Goal: Check status

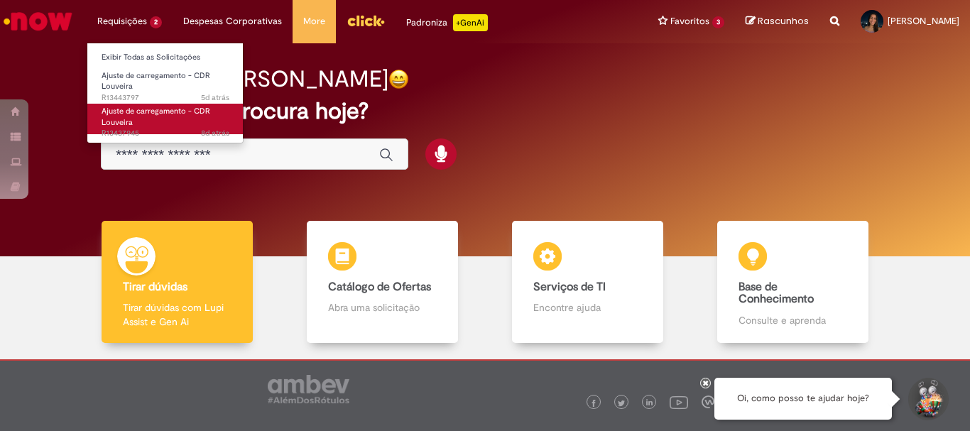
click at [149, 114] on span "Ajuste de carregamento - CDR Louveira" at bounding box center [156, 117] width 109 height 22
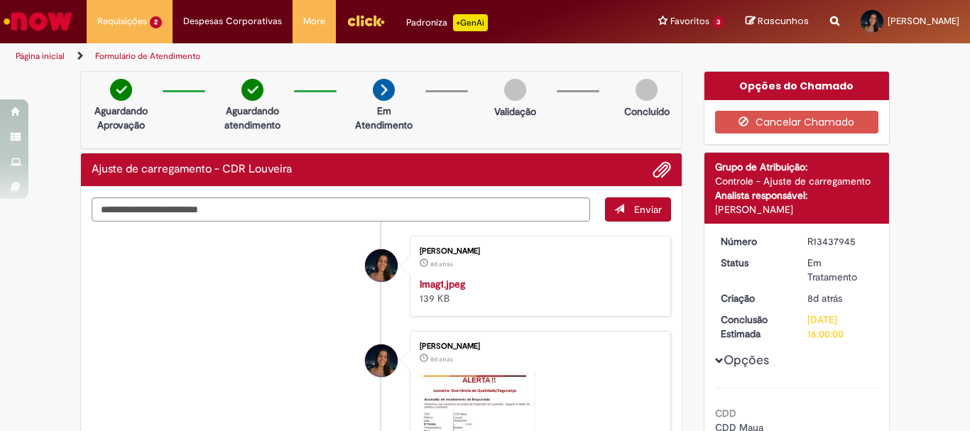
click at [256, 303] on li "[PERSON_NAME] 8d atrás 8 dias atrás Imag1.jpeg 139 KB" at bounding box center [382, 276] width 580 height 81
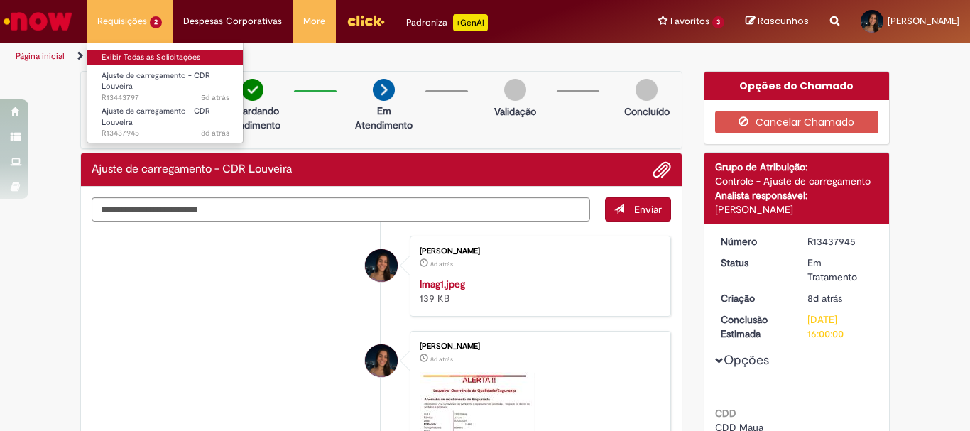
click at [152, 61] on link "Exibir Todas as Solicitações" at bounding box center [165, 58] width 156 height 16
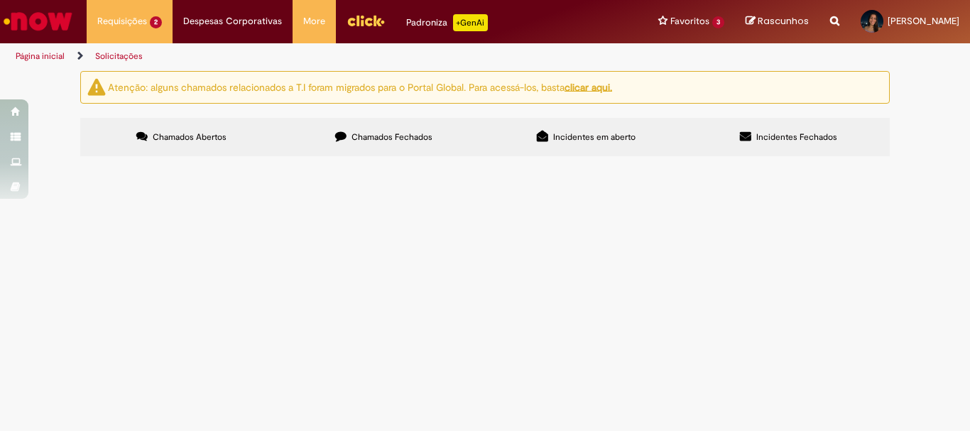
click at [346, 136] on icon at bounding box center [340, 136] width 11 height 11
click at [0, 0] on td "Ajuste de carregamento - CDR Louveira" at bounding box center [0, 0] width 0 height 0
click at [0, 0] on span "Boa tarde. Favor analisar o erro de carregamento do dia [DATE], nota 413530." at bounding box center [0, 0] width 0 height 0
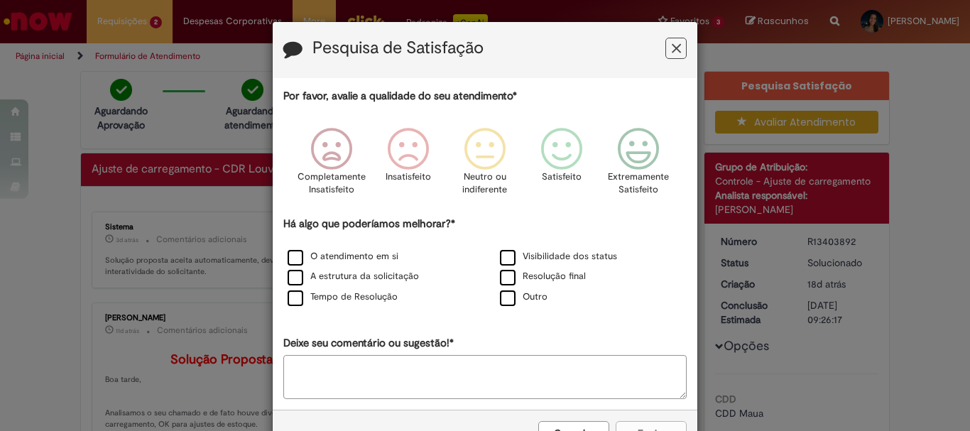
click at [668, 56] on button "Feedback" at bounding box center [676, 48] width 21 height 21
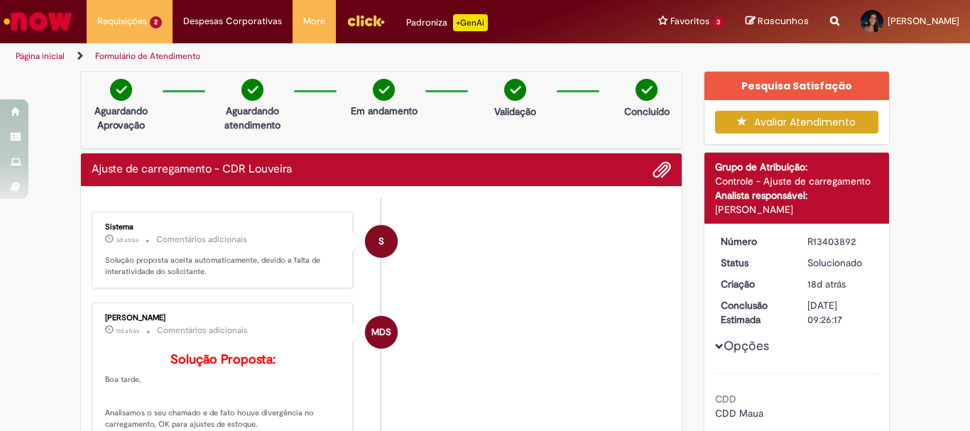
click at [510, 266] on li "S Sistema 3d atrás 3 dias atrás Comentários adicionais Solução proposta aceita …" at bounding box center [382, 250] width 580 height 77
